Goal: Transaction & Acquisition: Download file/media

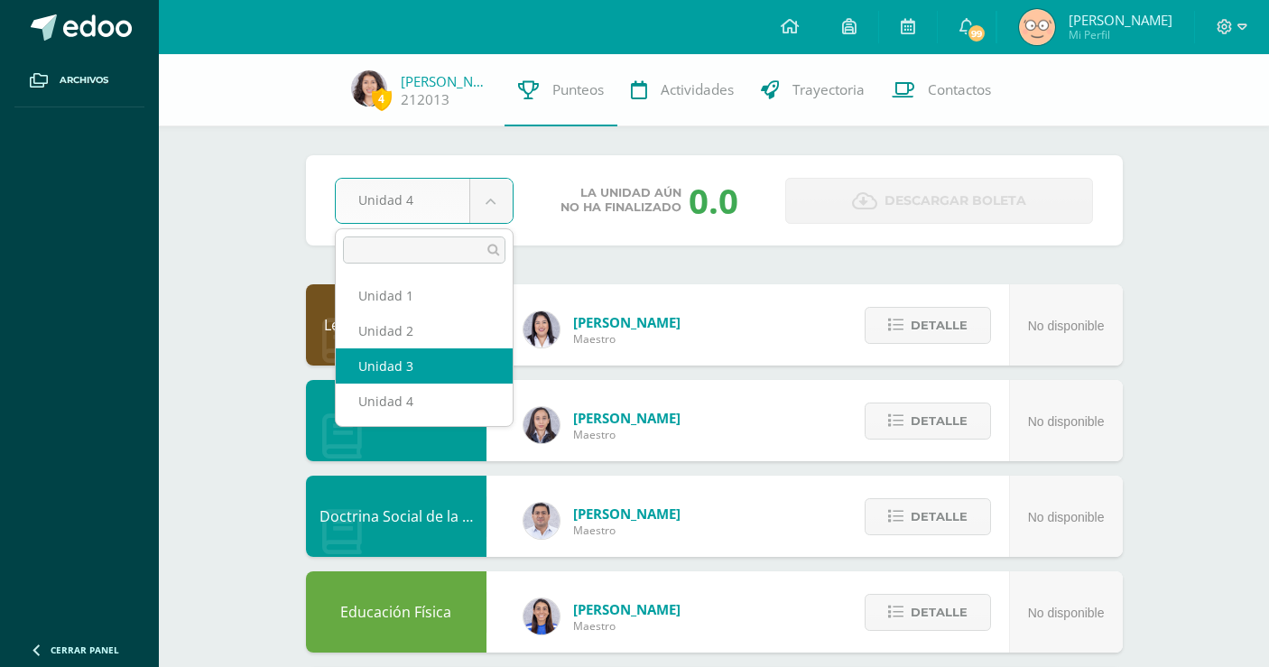
select select "Unidad 3"
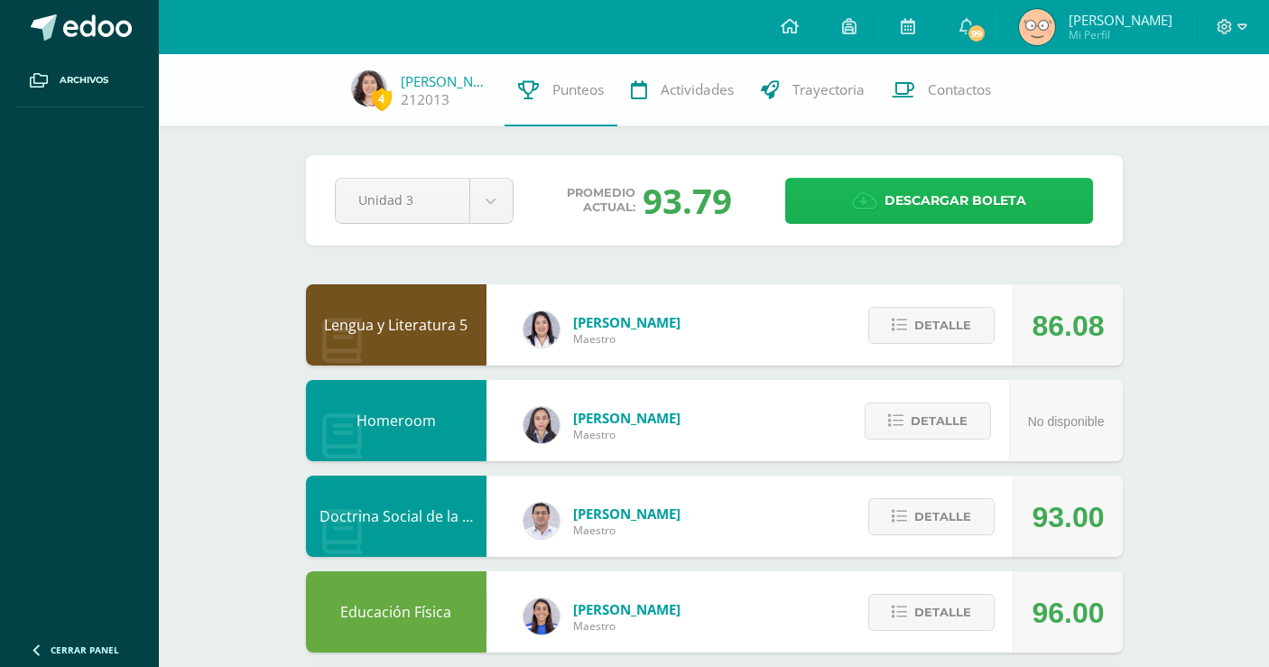
click at [942, 217] on span "Descargar boleta" at bounding box center [955, 201] width 142 height 44
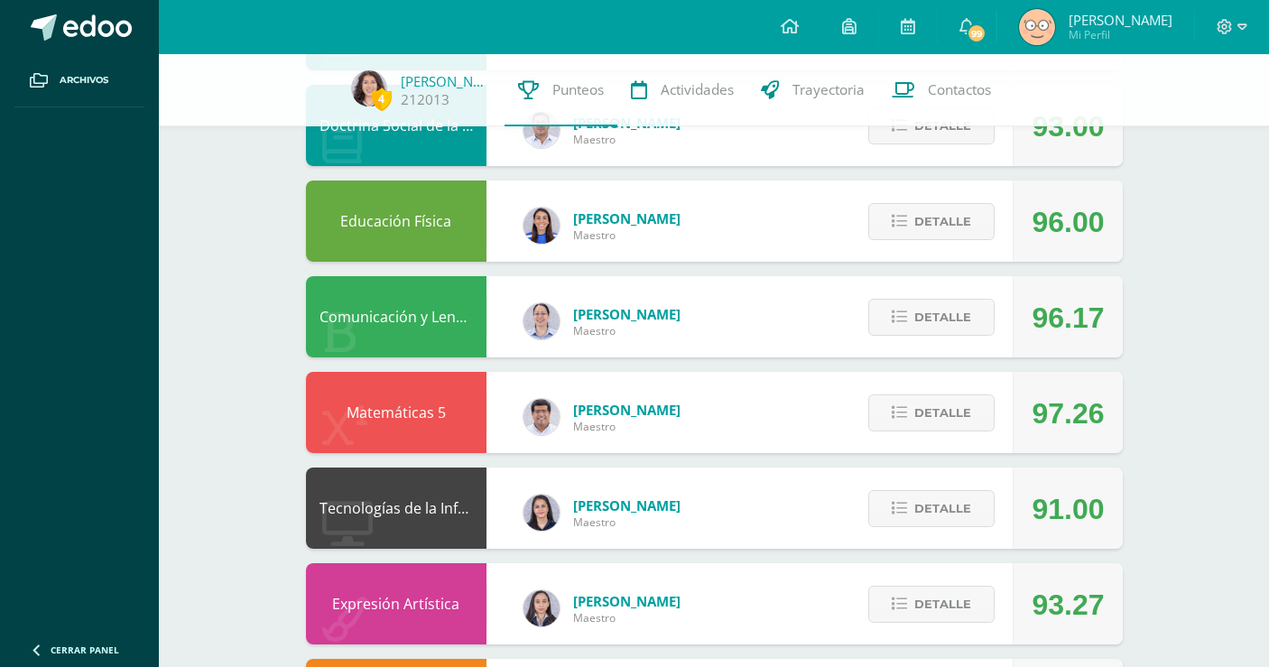
scroll to position [389, 0]
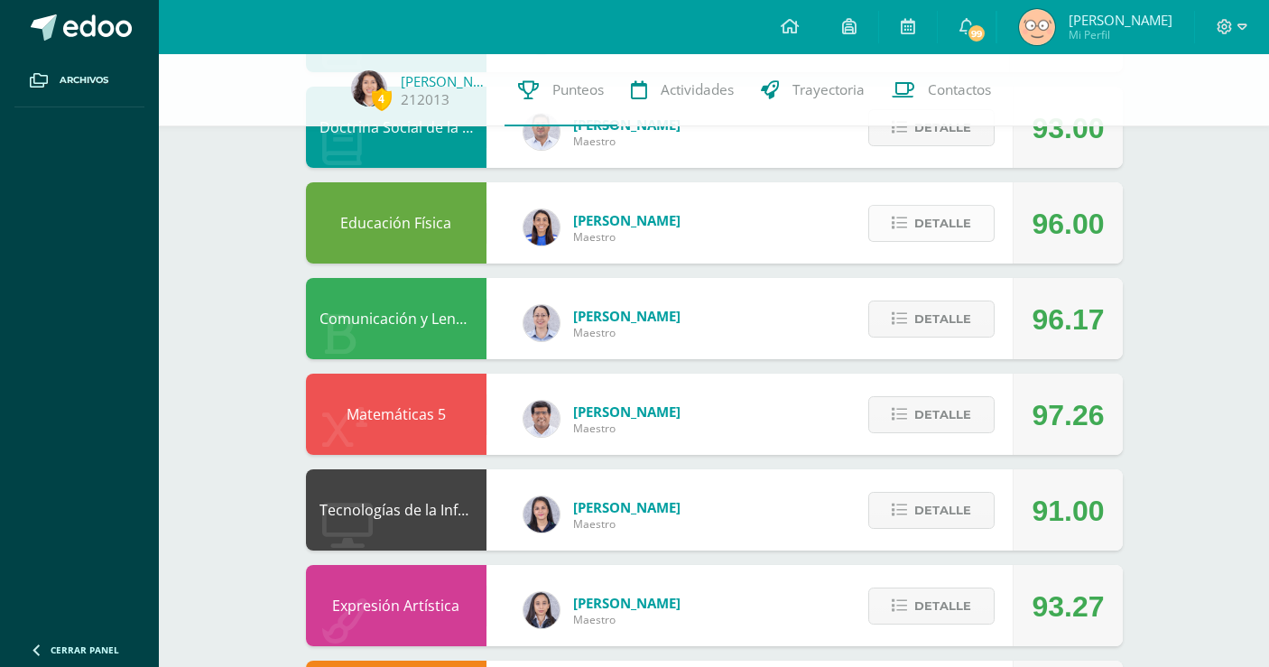
click at [951, 231] on span "Detalle" at bounding box center [942, 223] width 57 height 33
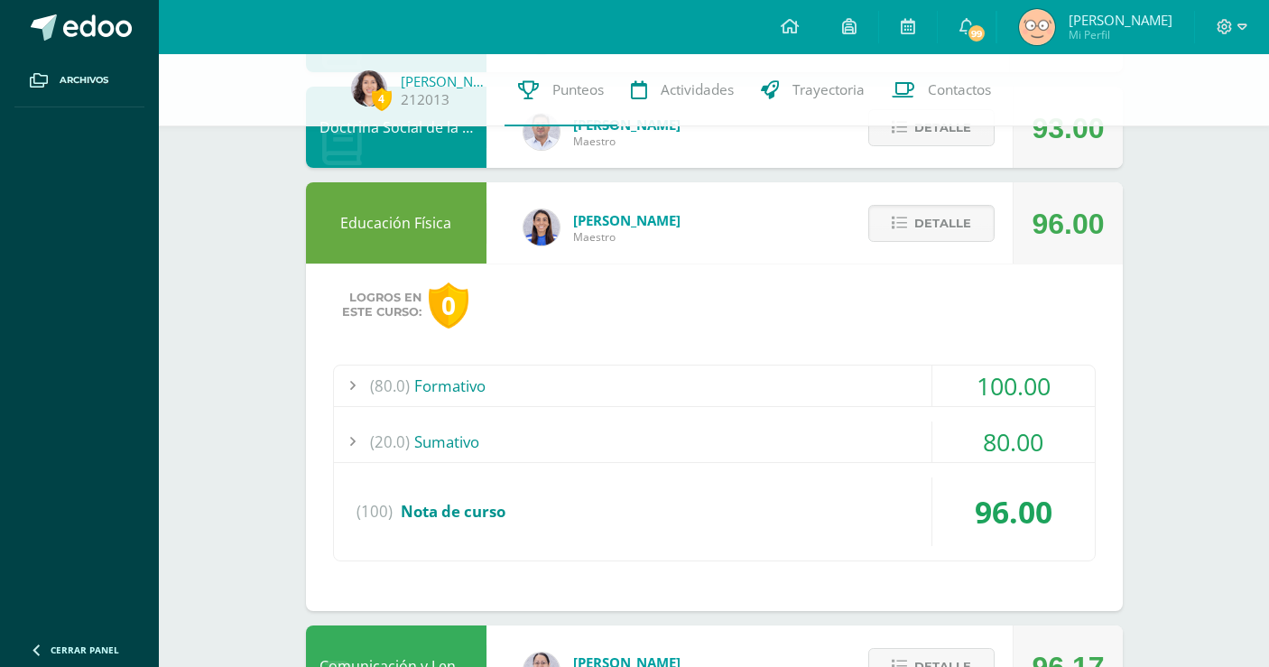
click at [920, 444] on div "(20.0) [GEOGRAPHIC_DATA]" at bounding box center [714, 441] width 761 height 41
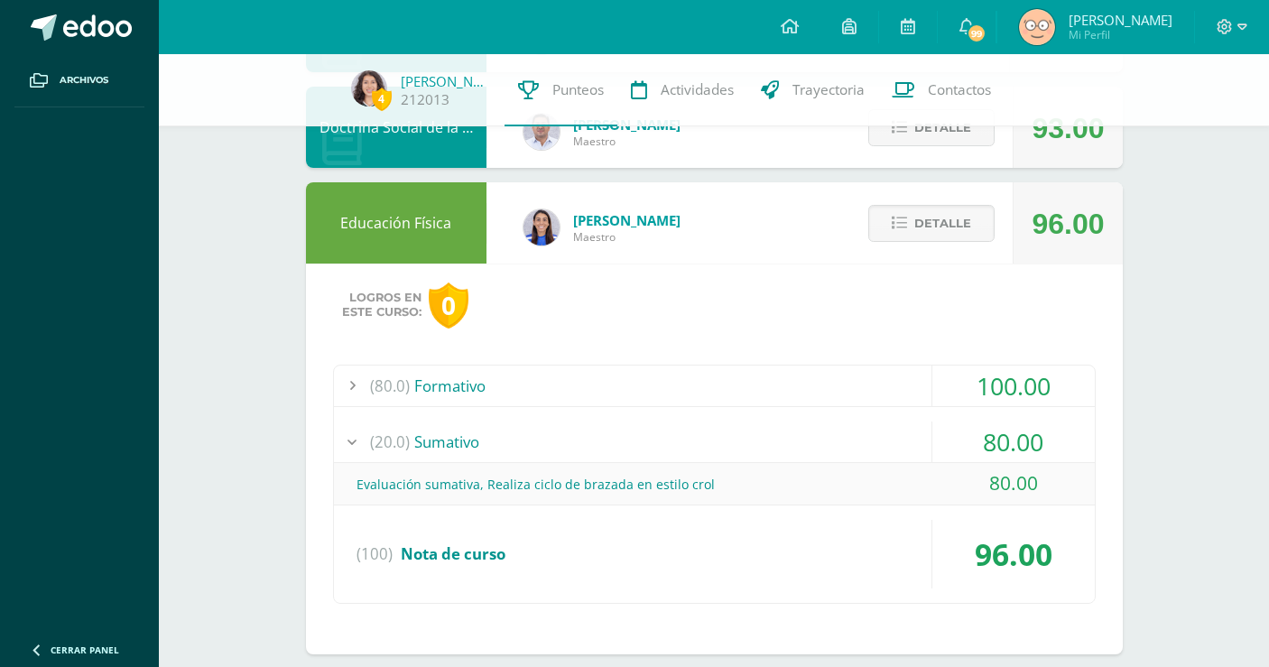
click at [920, 445] on div "(20.0) [GEOGRAPHIC_DATA]" at bounding box center [714, 441] width 761 height 41
